Goal: Communication & Community: Answer question/provide support

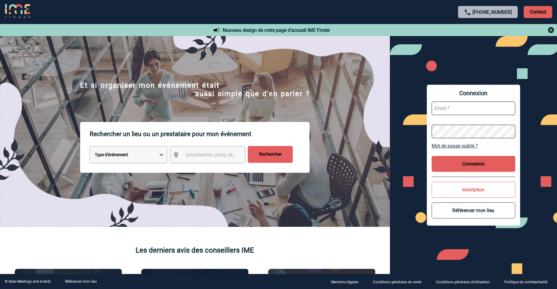
click at [467, 109] on input "text" at bounding box center [474, 108] width 84 height 14
type input "aurelie.moro@knds.fr"
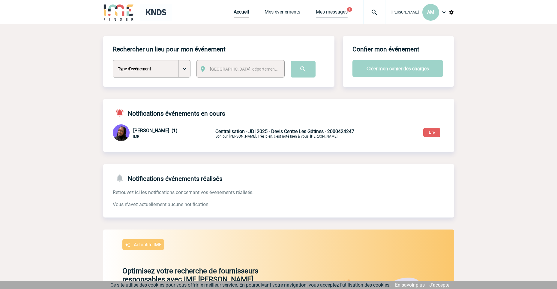
click at [344, 15] on link "Mes messages" at bounding box center [332, 13] width 32 height 8
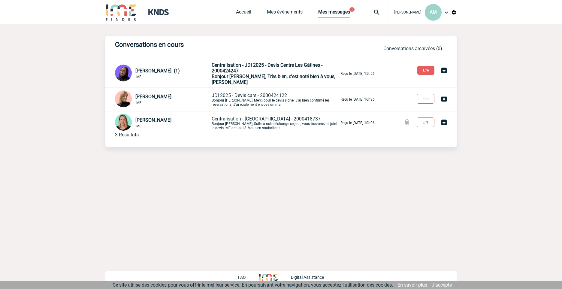
click at [271, 76] on span "Bonjour [PERSON_NAME], Très bien, c'est noté bien à vous, [PERSON_NAME]" at bounding box center [274, 79] width 124 height 11
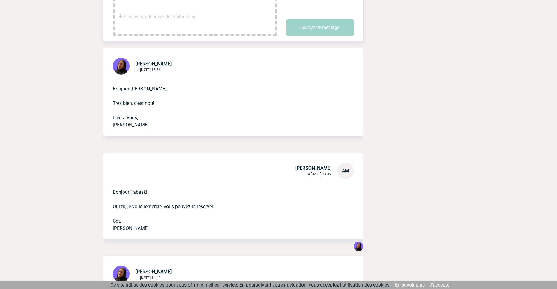
scroll to position [120, 0]
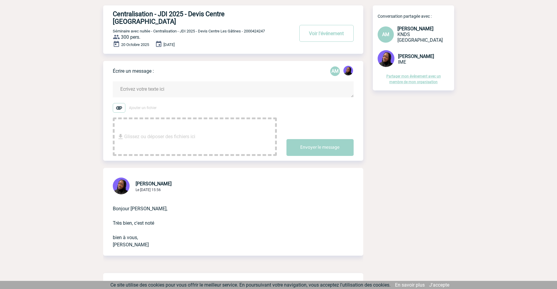
scroll to position [0, 0]
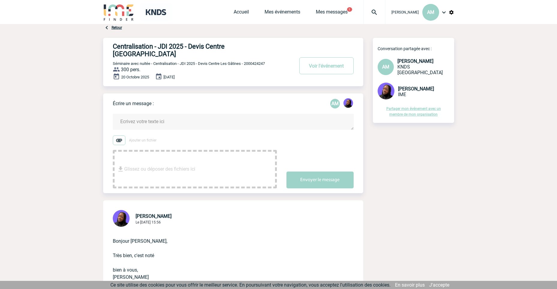
drag, startPoint x: 462, startPoint y: 186, endPoint x: 375, endPoint y: 11, distance: 196.0
